Goal: Information Seeking & Learning: Find specific fact

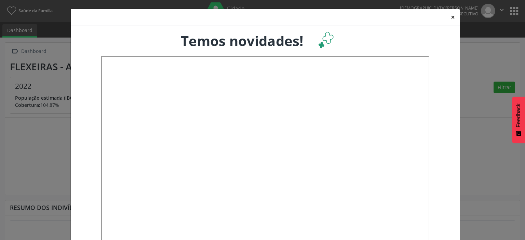
click at [449, 17] on button "×" at bounding box center [453, 17] width 14 height 17
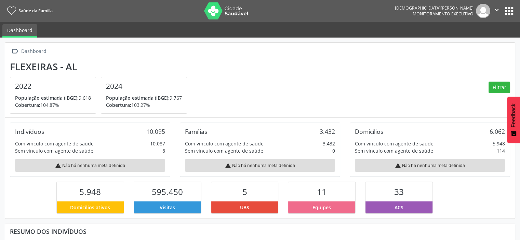
scroll to position [112, 170]
click at [515, 11] on nav "Saúde da Família [PERSON_NAME][GEOGRAPHIC_DATA] Monitoramento Executivo  Confi…" at bounding box center [260, 11] width 520 height 22
click at [510, 11] on button "apps" at bounding box center [509, 11] width 12 height 12
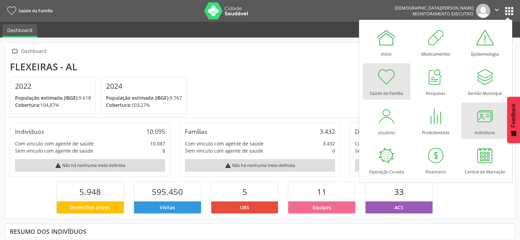
click at [480, 123] on div at bounding box center [484, 116] width 21 height 21
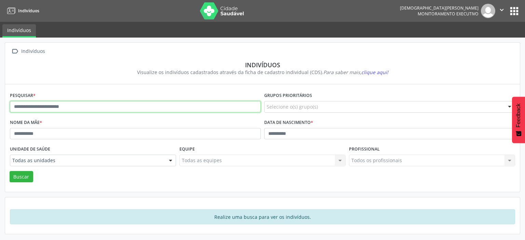
click at [50, 108] on input "text" at bounding box center [135, 107] width 251 height 12
type input "**********"
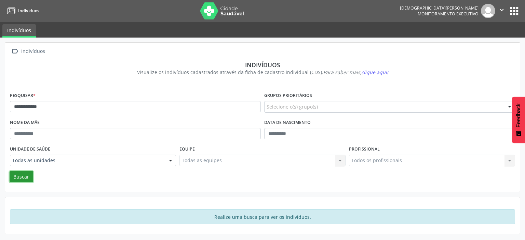
click at [22, 180] on button "Buscar" at bounding box center [22, 177] width 24 height 12
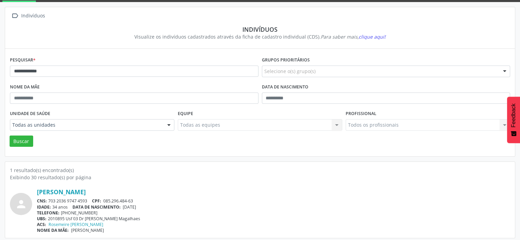
scroll to position [38, 0]
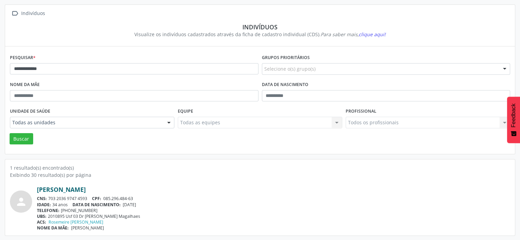
click at [86, 189] on link "Ruan Oliveira Alves Cavalcante" at bounding box center [61, 190] width 49 height 8
click at [62, 190] on link "Ruan Oliveira Alves Cavalcante" at bounding box center [61, 190] width 49 height 8
